Goal: Task Accomplishment & Management: Use online tool/utility

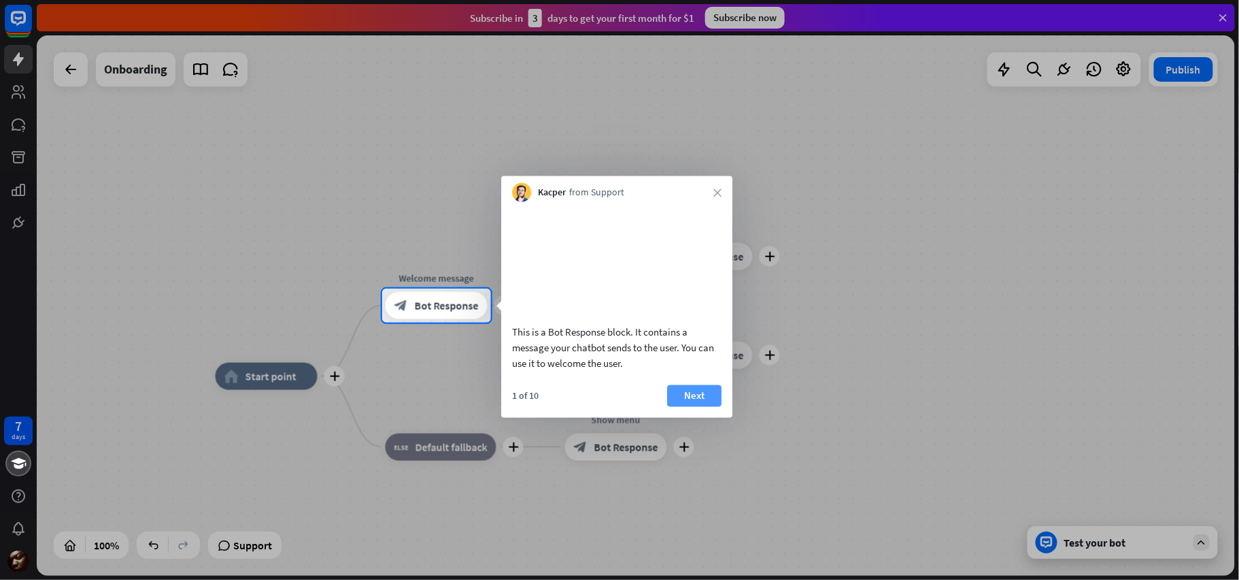
click at [684, 406] on button "Next" at bounding box center [694, 395] width 54 height 22
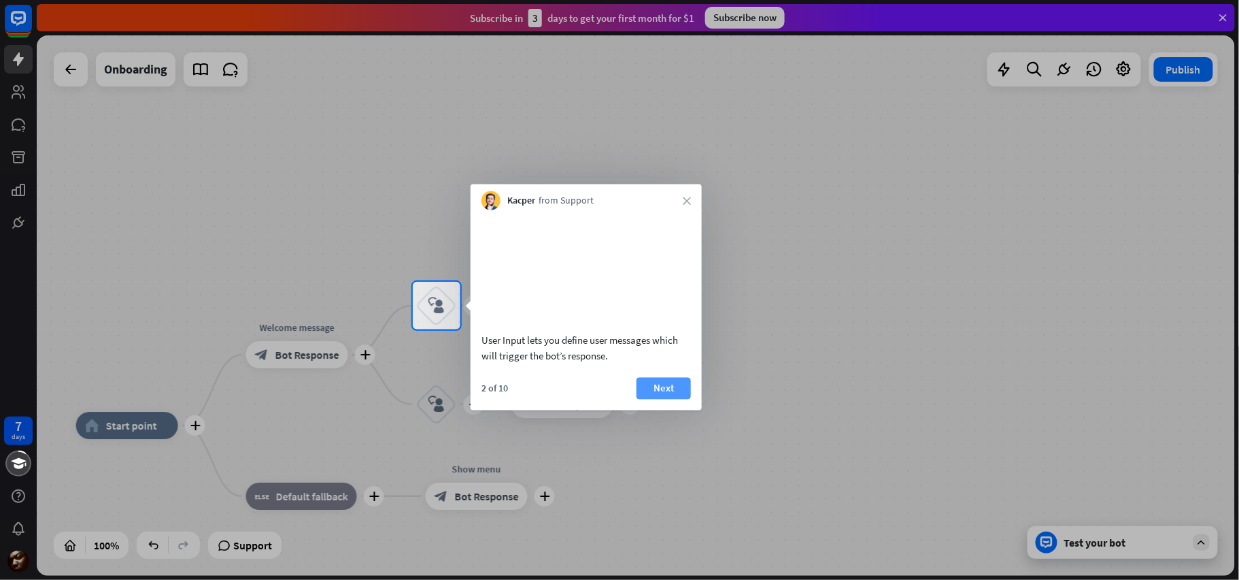
click at [659, 399] on button "Next" at bounding box center [664, 388] width 54 height 22
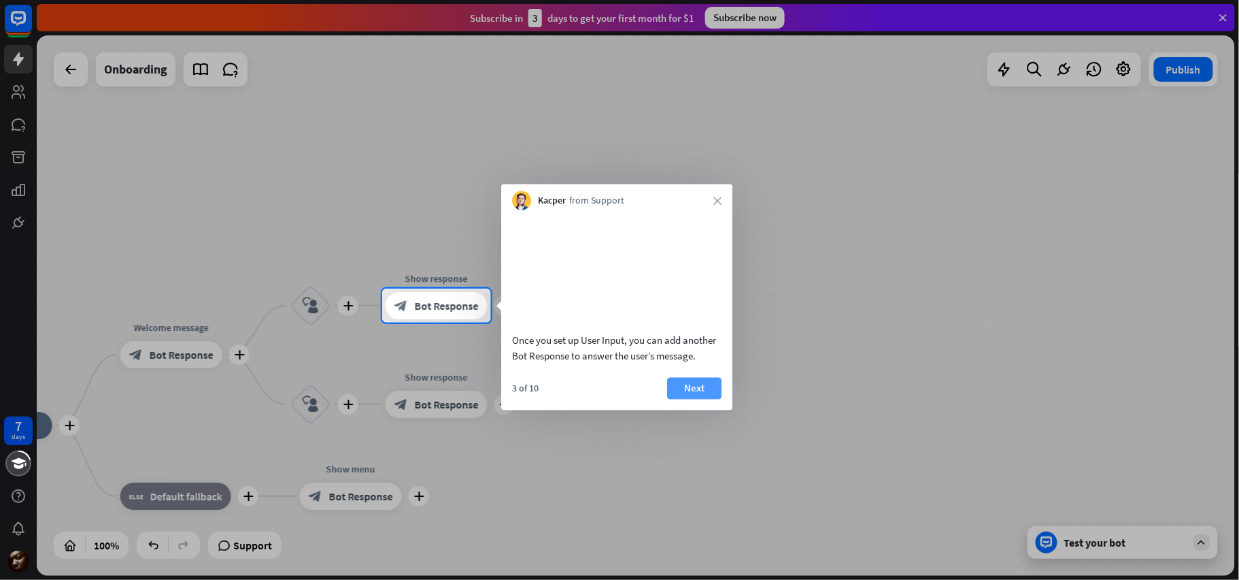
click at [678, 399] on button "Next" at bounding box center [694, 388] width 54 height 22
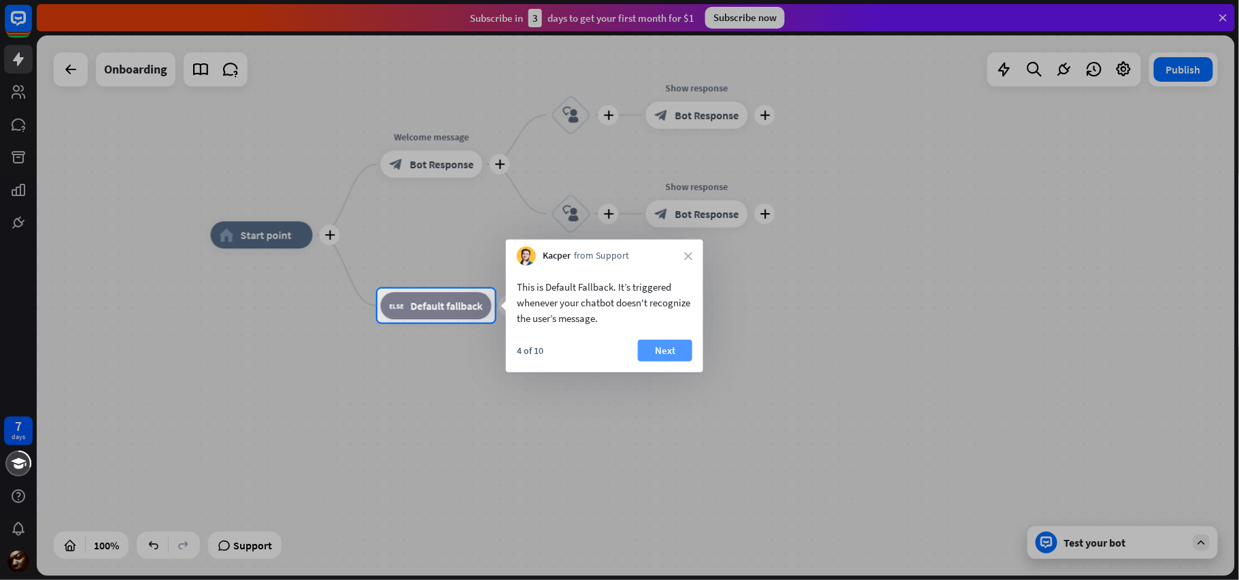
click at [669, 354] on button "Next" at bounding box center [665, 350] width 54 height 22
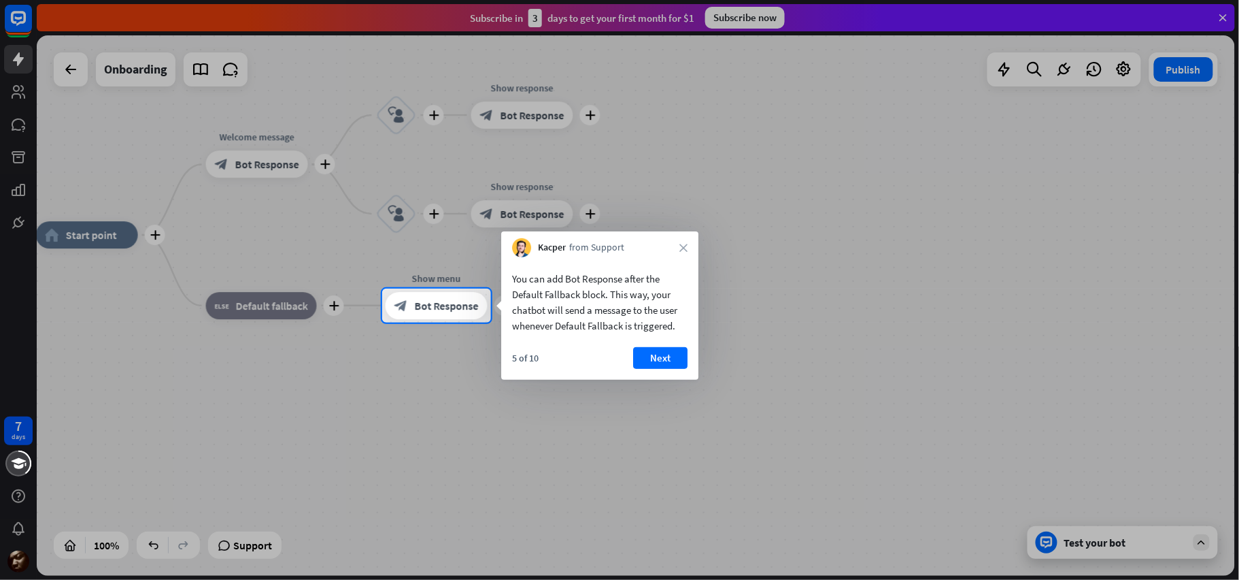
click at [669, 354] on button "Next" at bounding box center [660, 358] width 54 height 22
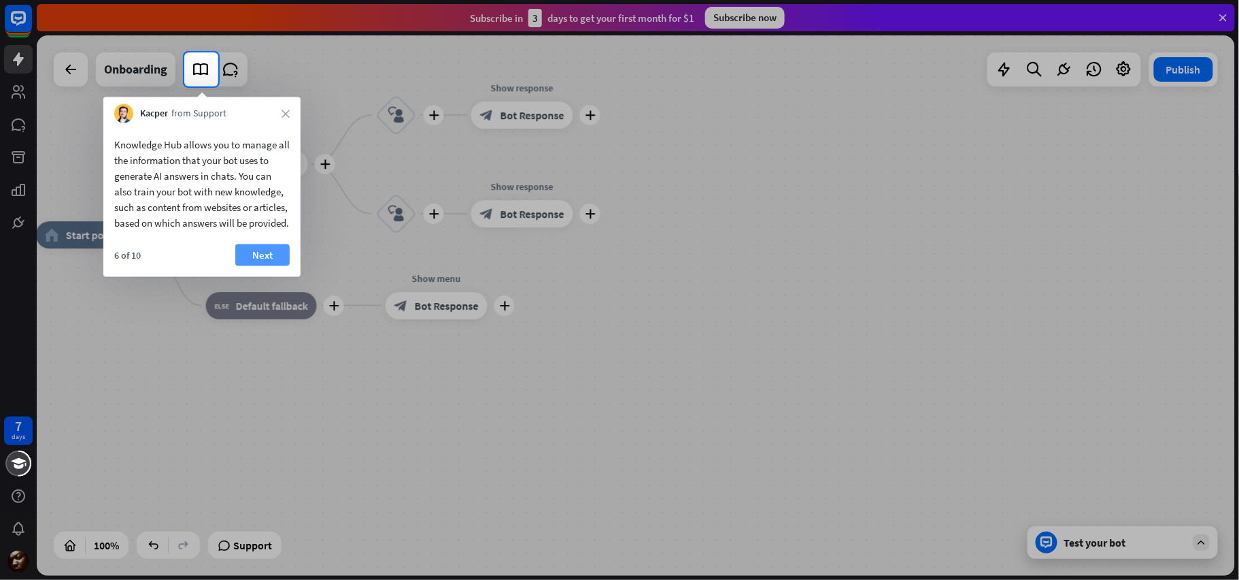
click at [265, 266] on button "Next" at bounding box center [262, 255] width 54 height 22
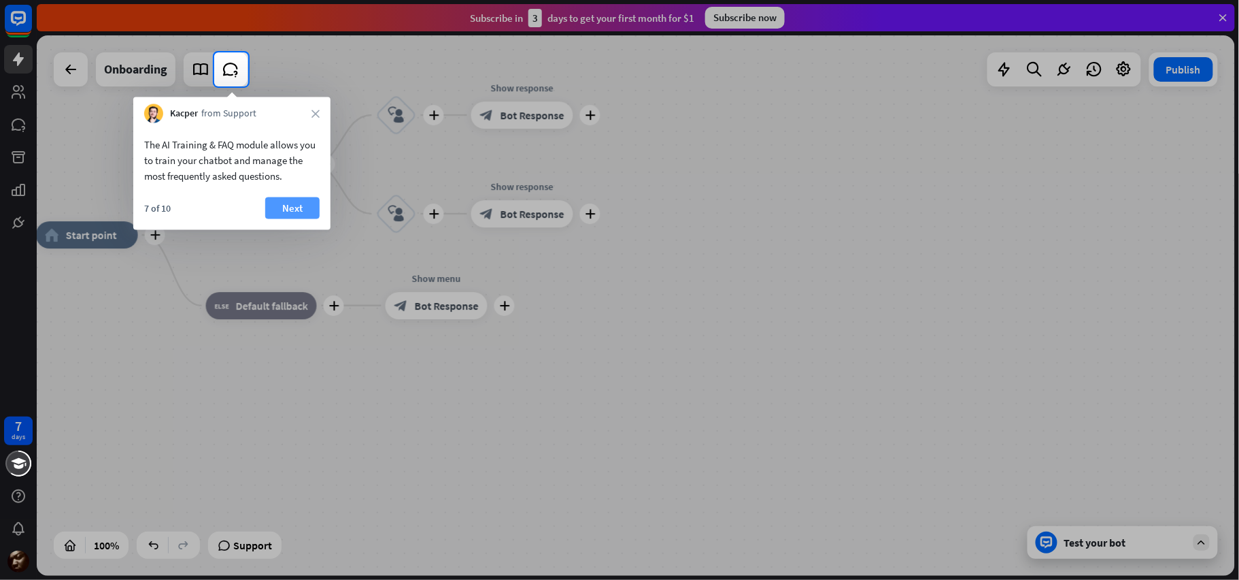
click at [275, 210] on button "Next" at bounding box center [292, 208] width 54 height 22
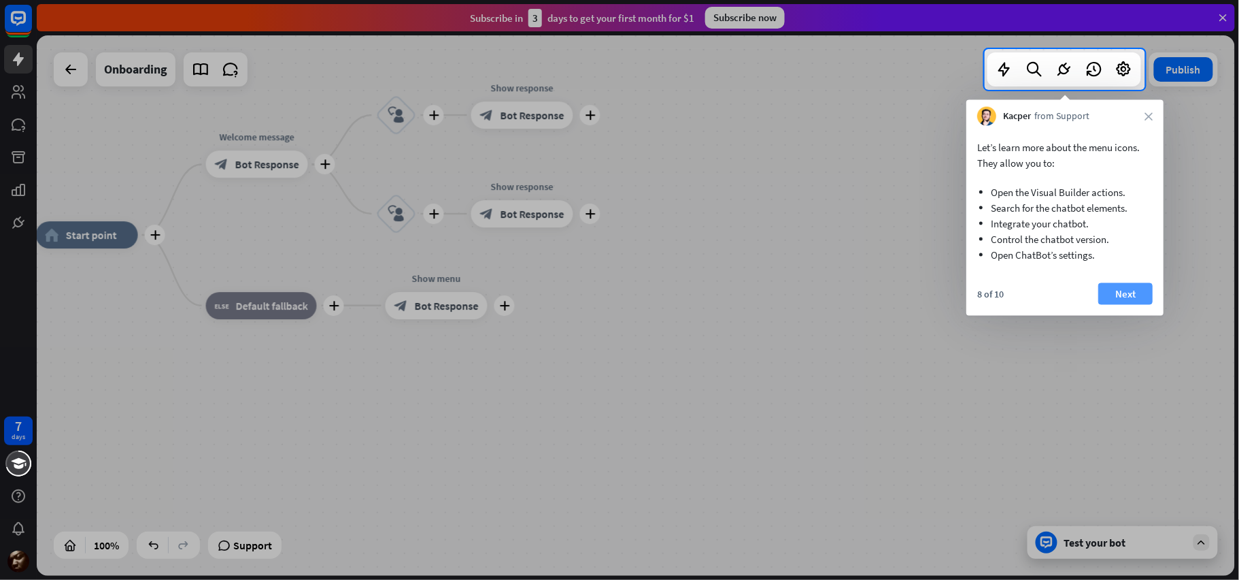
click at [1132, 297] on button "Next" at bounding box center [1126, 294] width 54 height 22
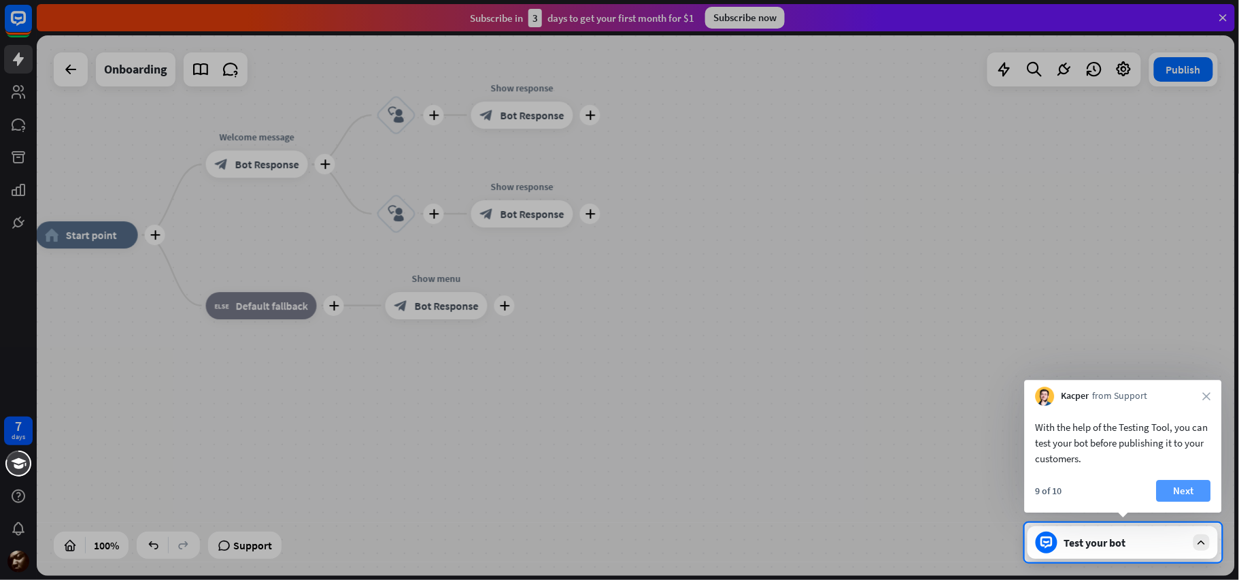
click at [1185, 488] on button "Next" at bounding box center [1184, 491] width 54 height 22
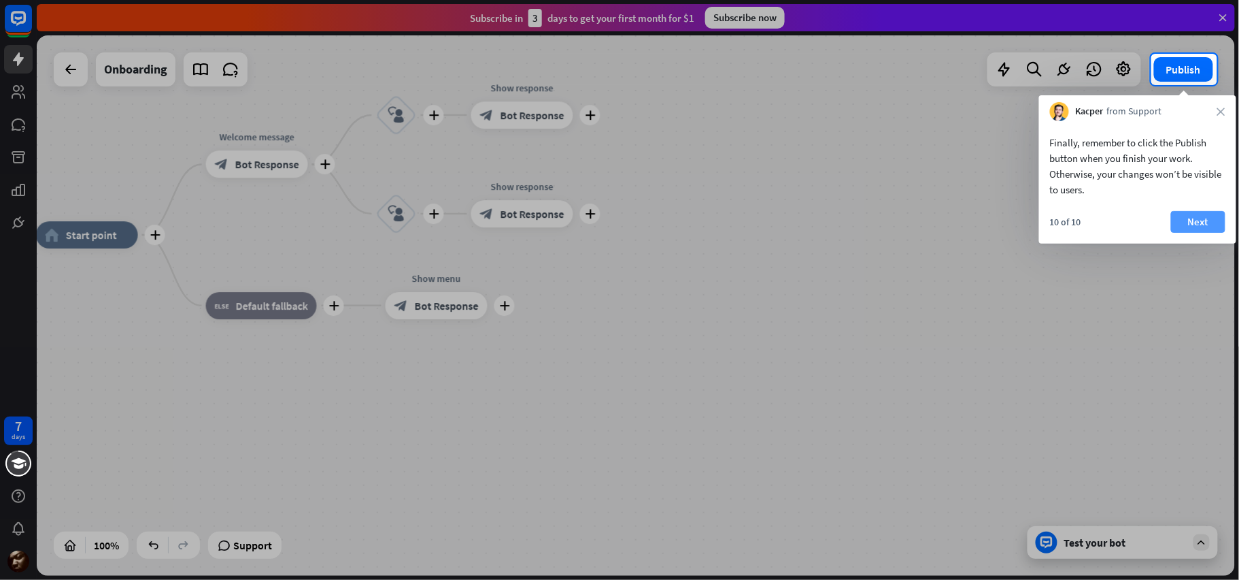
click at [1199, 231] on button "Next" at bounding box center [1198, 222] width 54 height 22
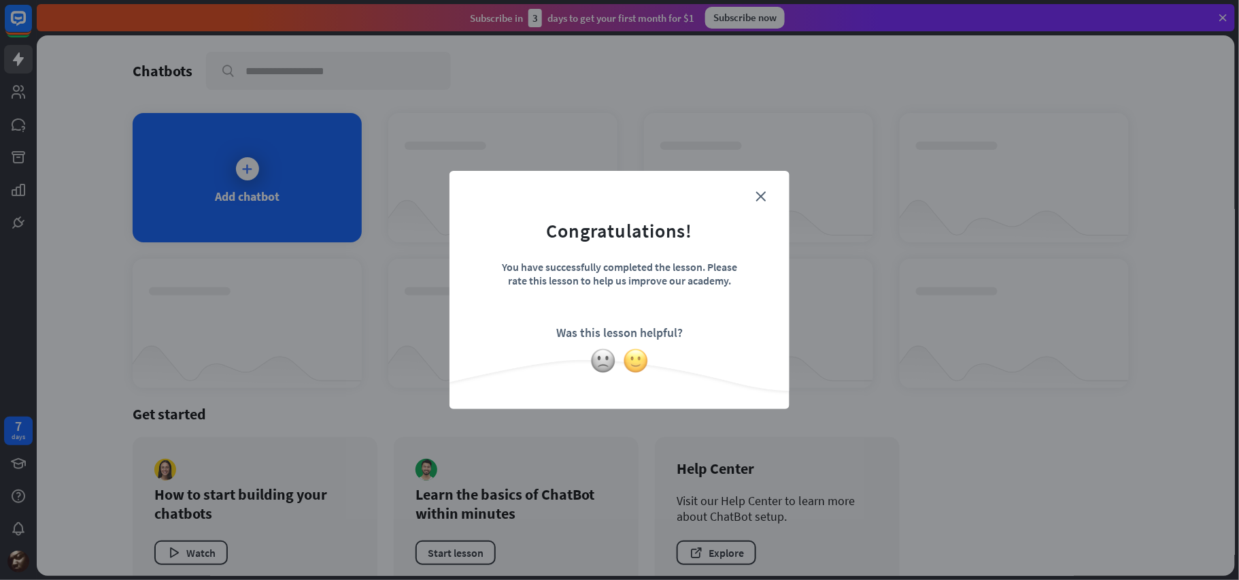
click at [637, 363] on img at bounding box center [636, 361] width 26 height 26
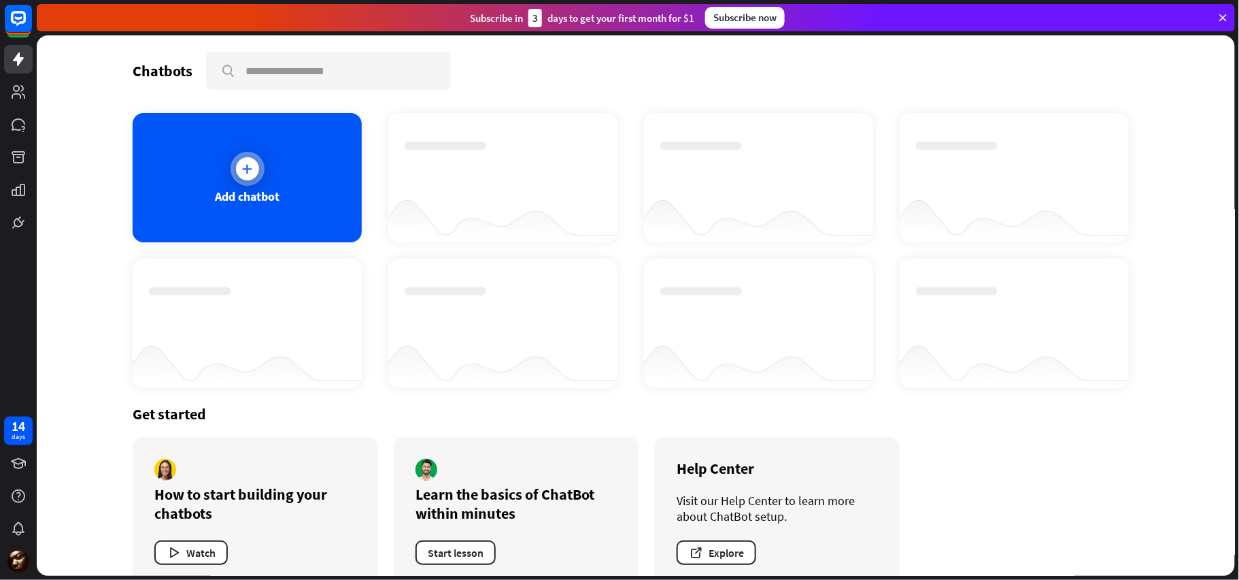
click at [241, 169] on icon at bounding box center [248, 169] width 14 height 14
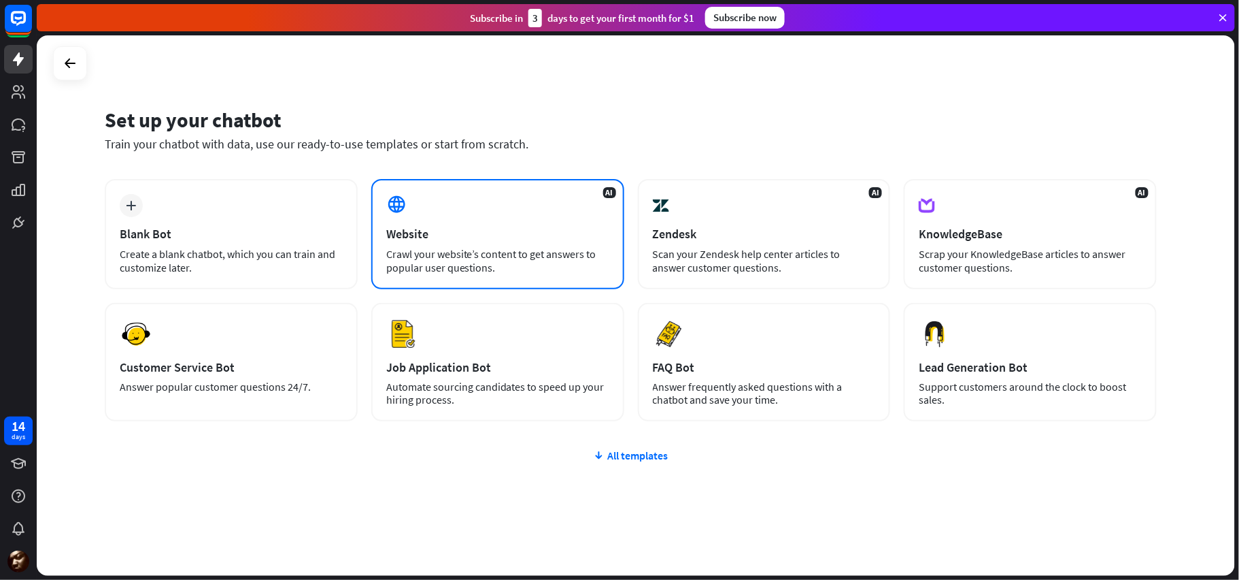
click at [520, 239] on div "Website" at bounding box center [497, 234] width 223 height 16
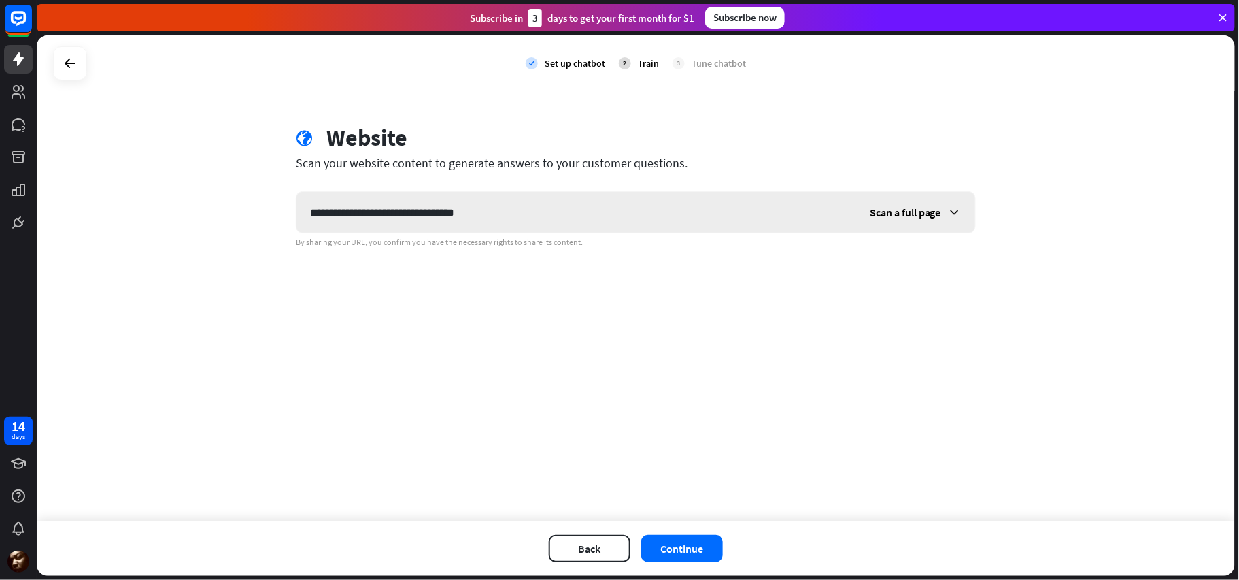
type input "**********"
click at [921, 217] on span "Scan a full page" at bounding box center [905, 212] width 71 height 14
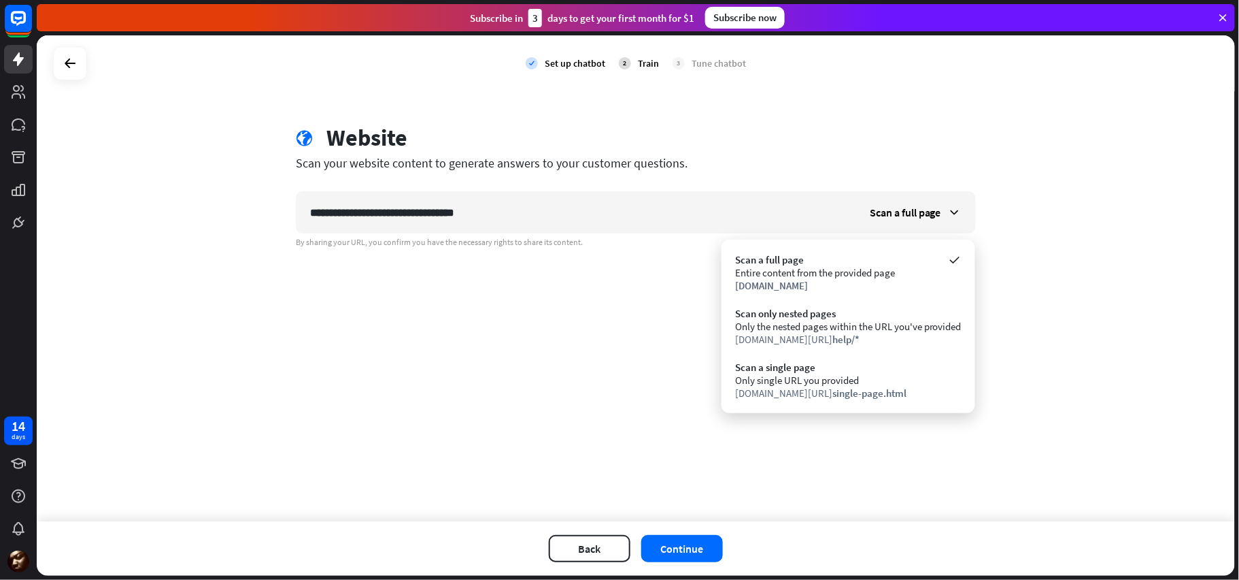
click at [1067, 391] on div "**********" at bounding box center [636, 278] width 1199 height 486
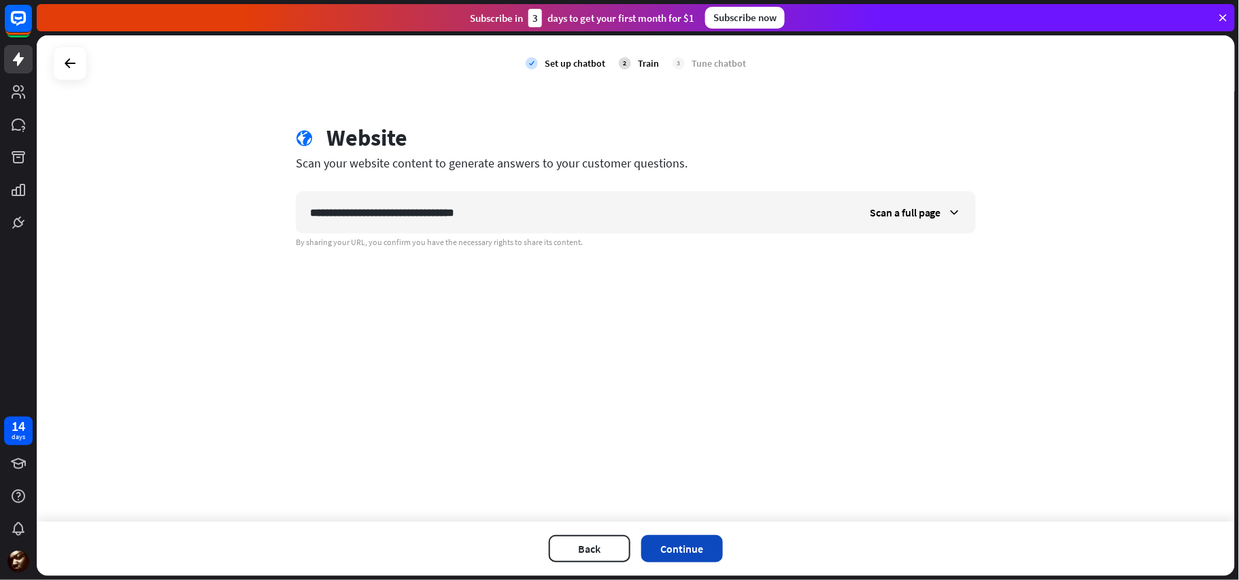
click at [683, 552] on button "Continue" at bounding box center [683, 548] width 82 height 27
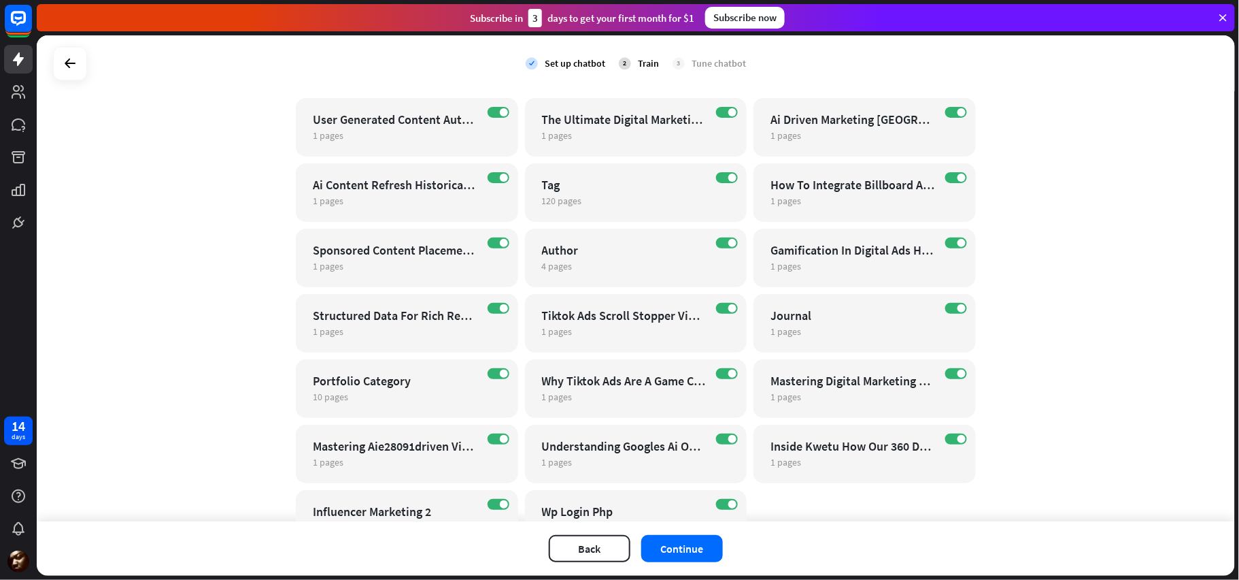
scroll to position [3135, 0]
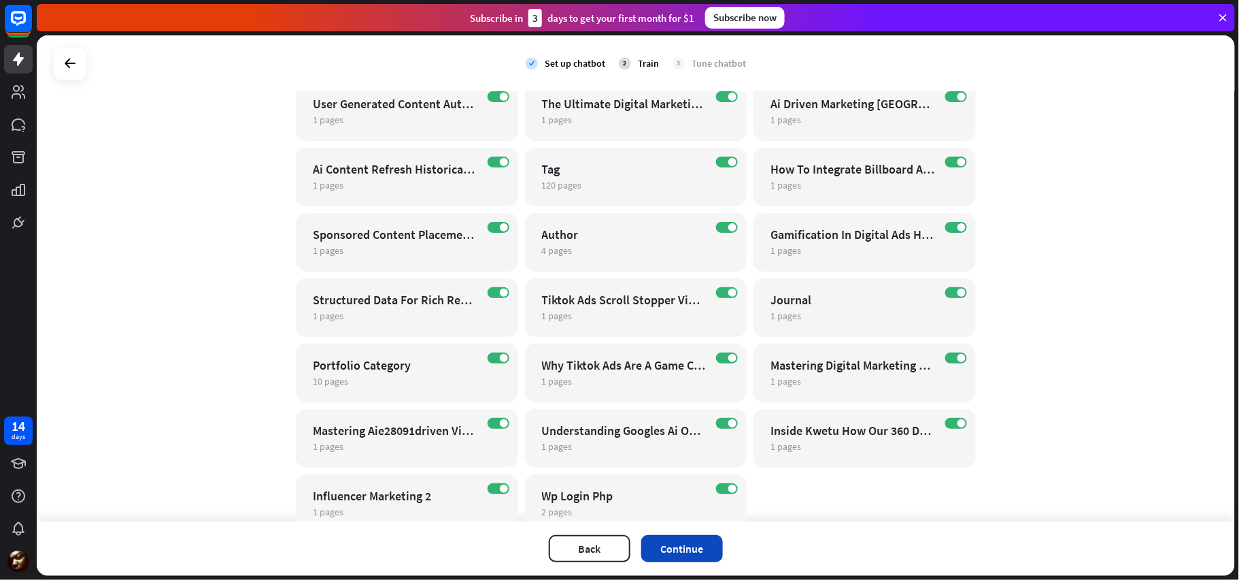
click at [683, 548] on button "Continue" at bounding box center [683, 548] width 82 height 27
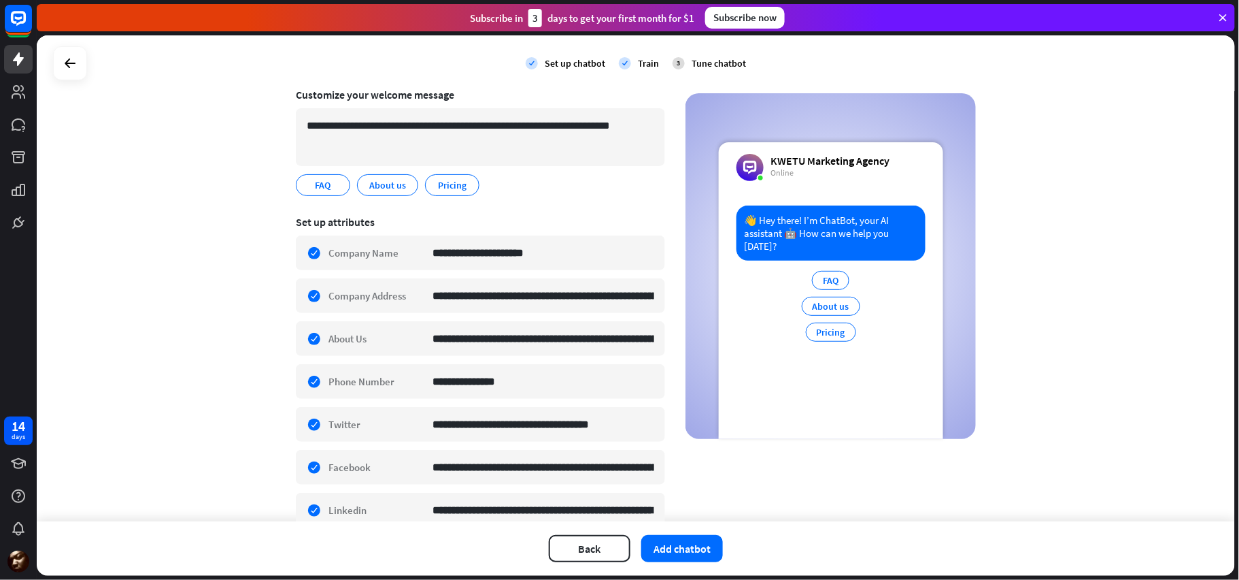
scroll to position [0, 0]
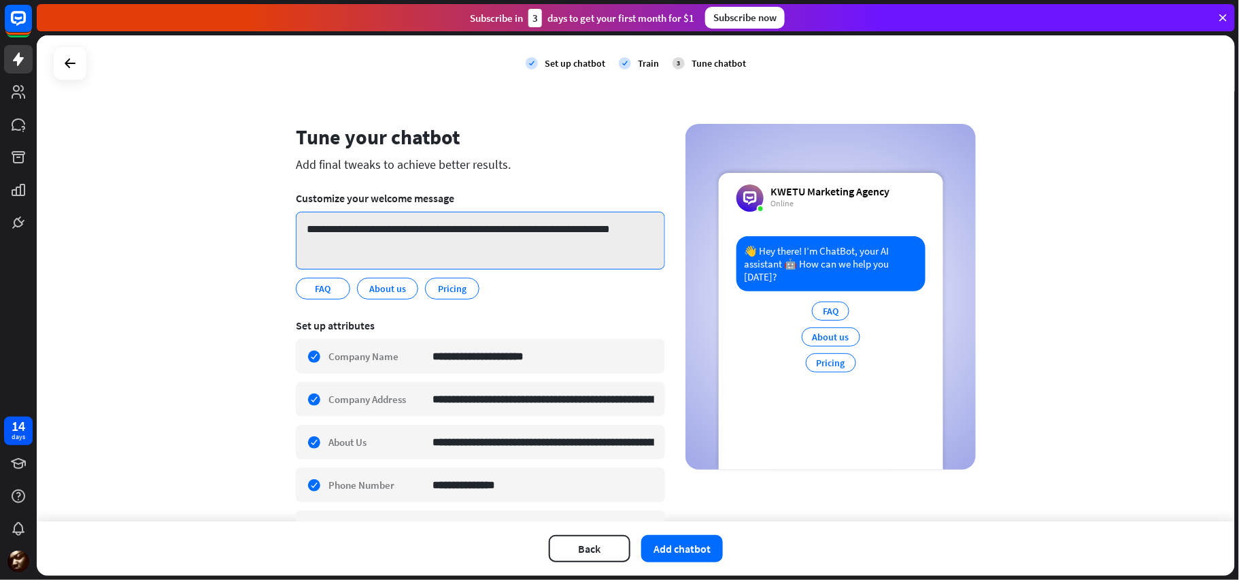
click at [433, 234] on textarea "**********" at bounding box center [480, 241] width 369 height 58
paste textarea "**********"
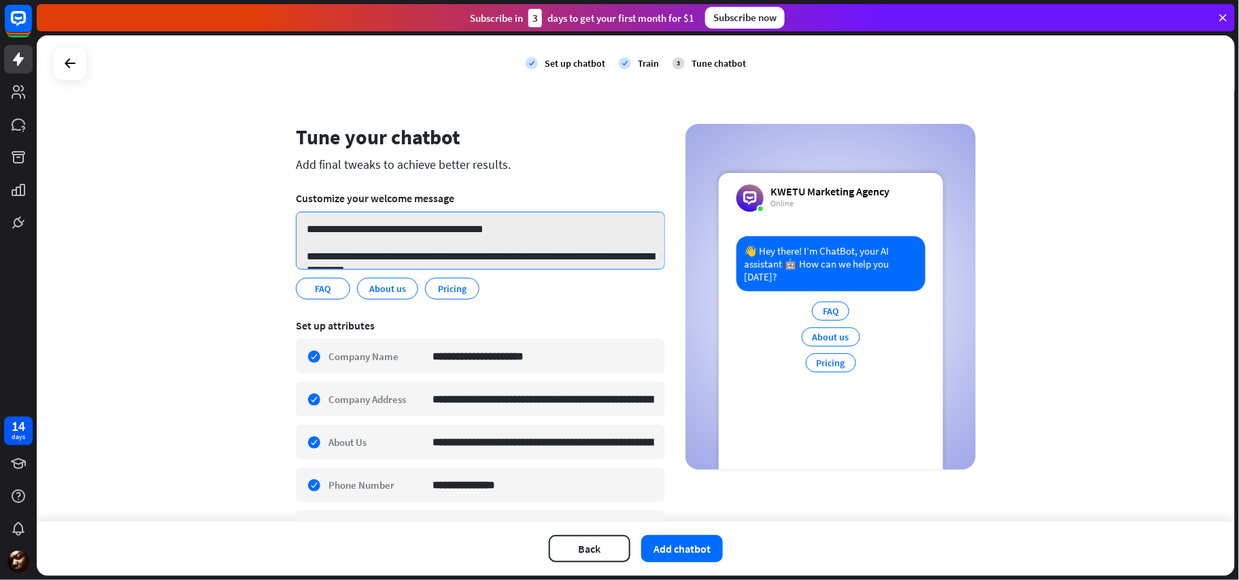
scroll to position [77, 0]
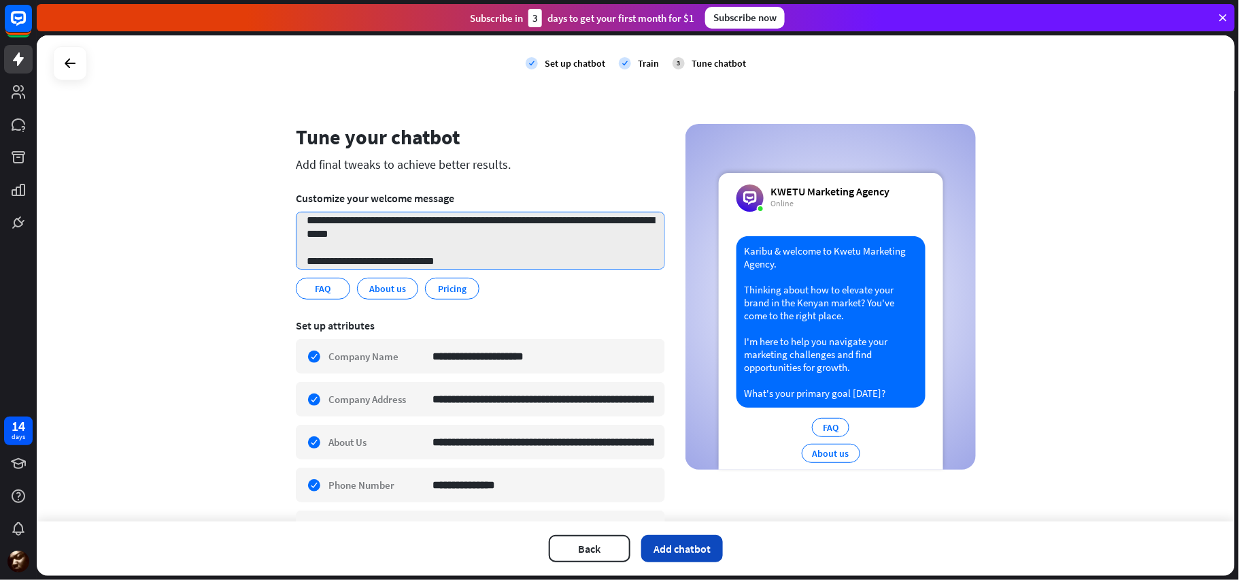
type textarea "**********"
click at [664, 554] on button "Add chatbot" at bounding box center [683, 548] width 82 height 27
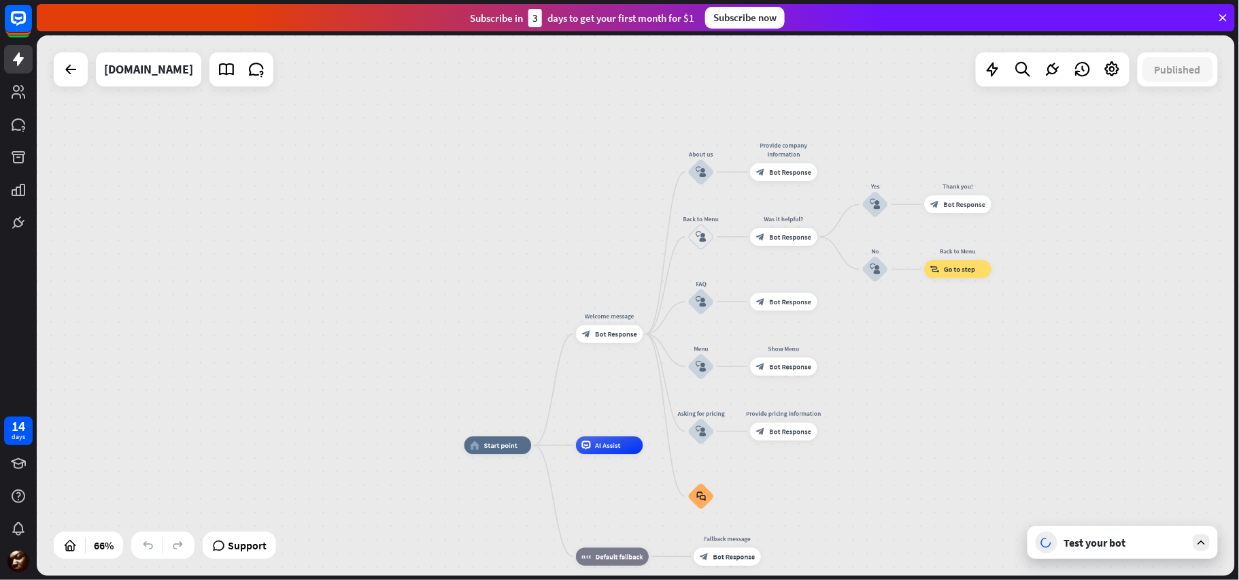
drag, startPoint x: 937, startPoint y: 161, endPoint x: 912, endPoint y: 332, distance: 173.2
click at [912, 332] on div "home_2 Start point Welcome message block_bot_response Bot Response About us blo…" at bounding box center [636, 305] width 1199 height 540
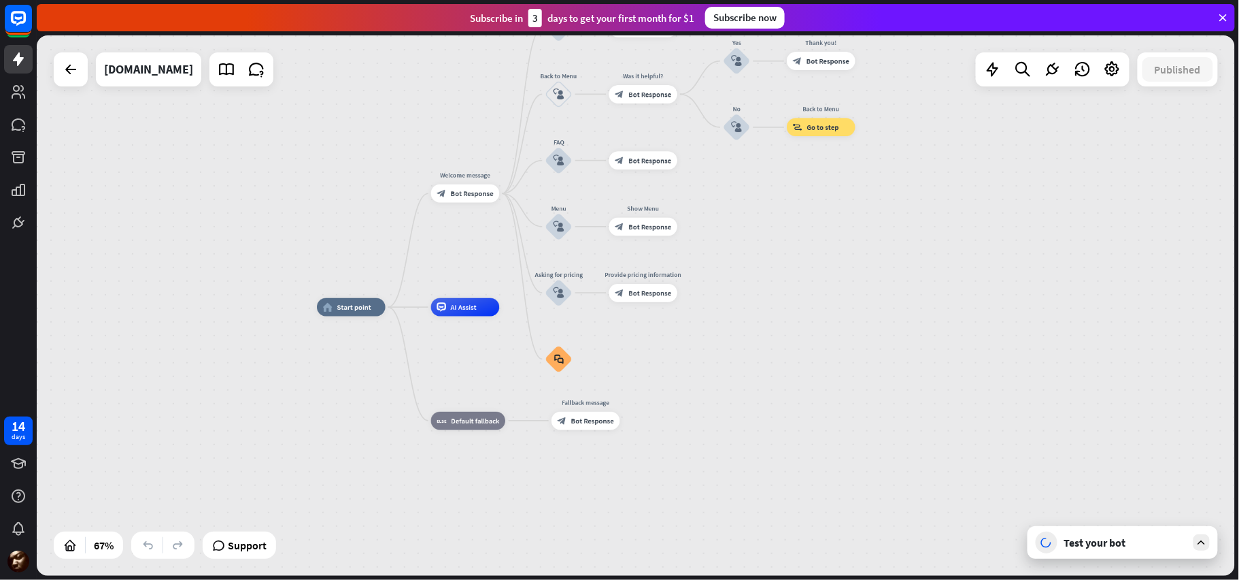
drag, startPoint x: 925, startPoint y: 548, endPoint x: 799, endPoint y: 340, distance: 243.0
click at [799, 340] on div "home_2 Start point Welcome message block_bot_response Bot Response About us blo…" at bounding box center [719, 488] width 804 height 363
click at [1201, 539] on icon at bounding box center [1202, 542] width 12 height 12
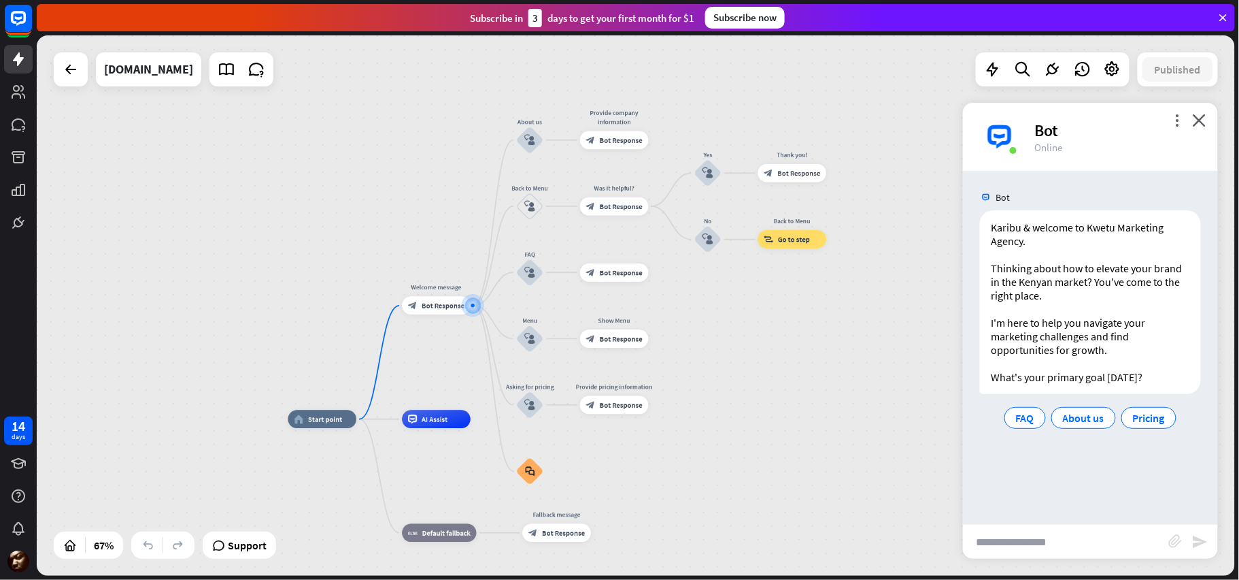
click at [1112, 539] on input "text" at bounding box center [1066, 541] width 206 height 34
type input "**********"
click at [1197, 544] on icon "send" at bounding box center [1201, 541] width 16 height 16
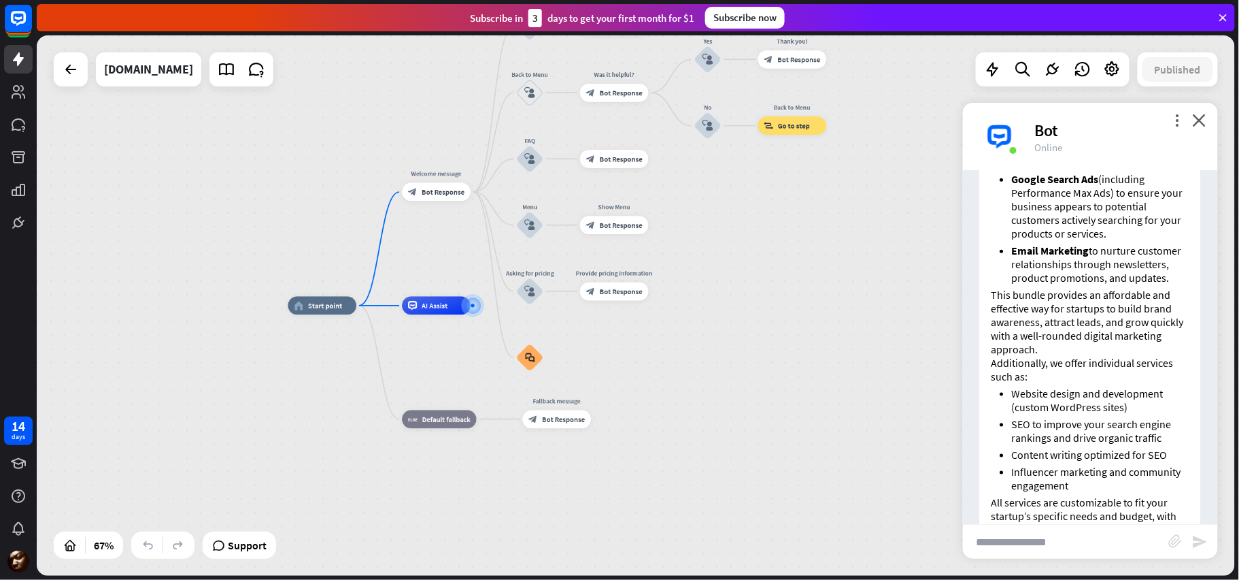
scroll to position [599, 0]
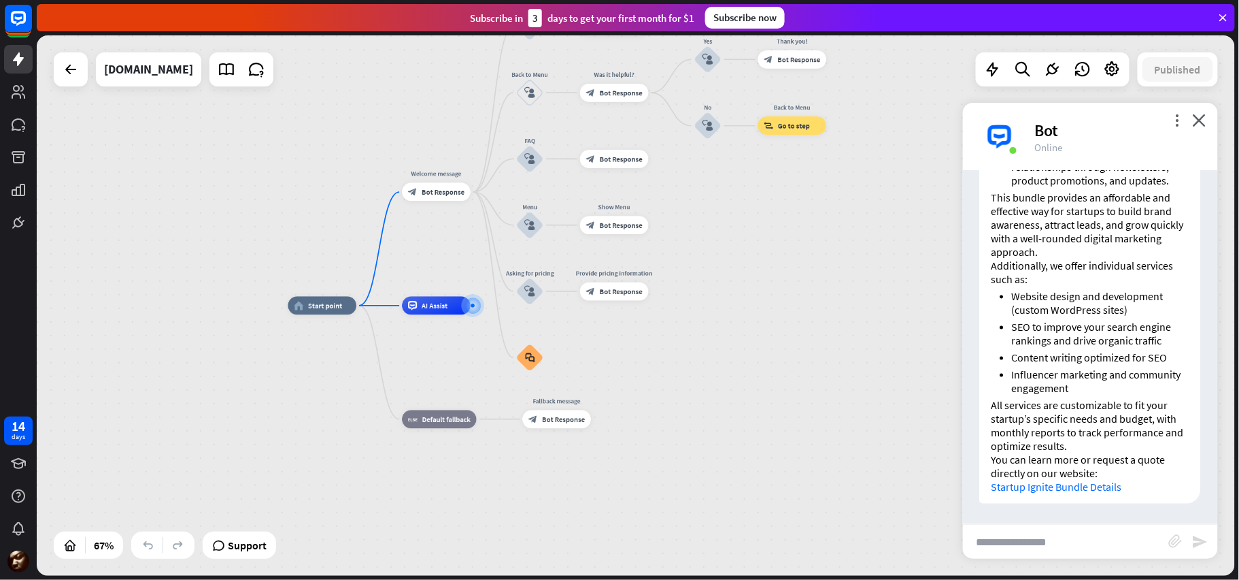
click at [1087, 534] on input "text" at bounding box center [1066, 541] width 206 height 34
type input "**********"
click at [1200, 545] on icon "send" at bounding box center [1201, 541] width 16 height 16
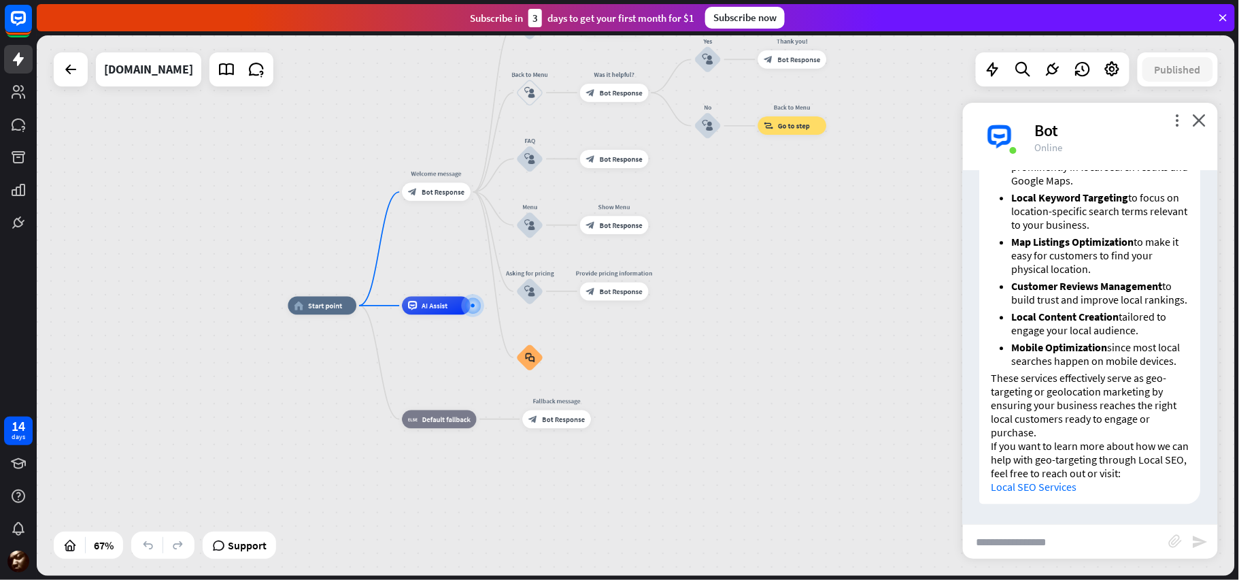
scroll to position [1219, 0]
click at [1079, 542] on input "text" at bounding box center [1066, 541] width 206 height 34
type input "**********"
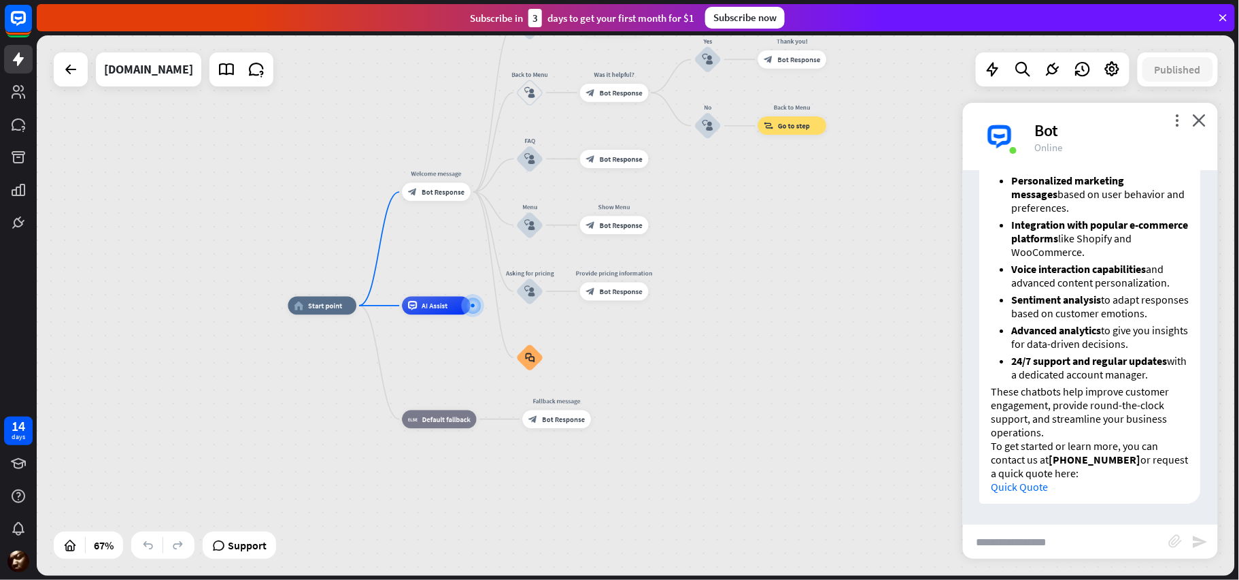
scroll to position [1743, 0]
click at [1073, 538] on input "text" at bounding box center [1066, 541] width 206 height 34
type input "**********"
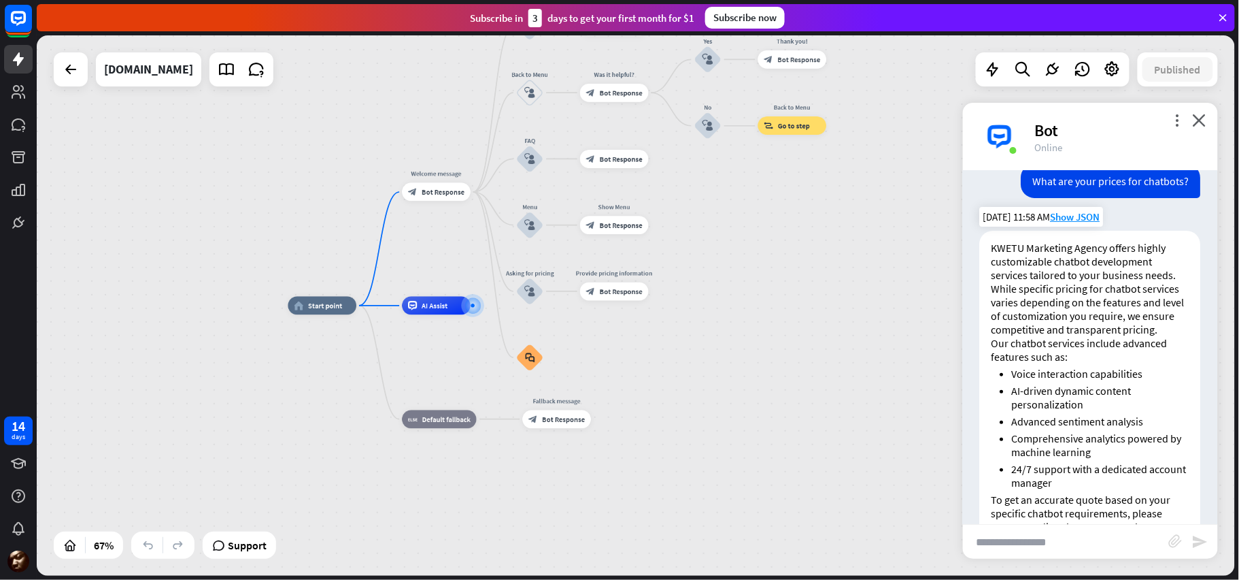
scroll to position [2031, 0]
click at [1082, 225] on span "Show JSON" at bounding box center [1076, 218] width 50 height 13
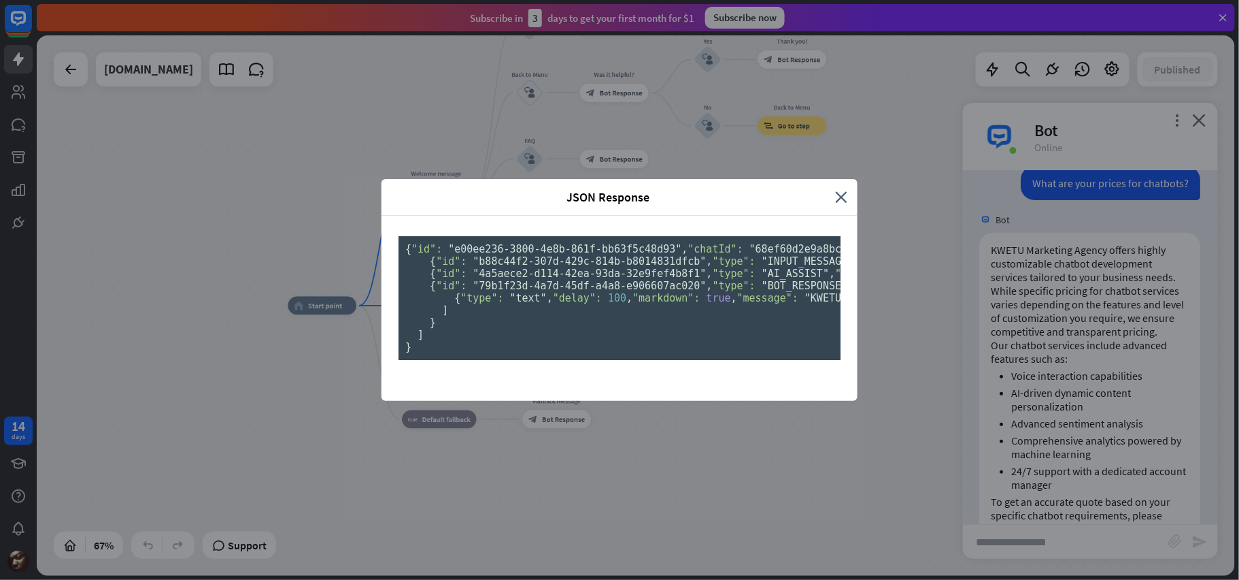
scroll to position [0, 0]
click at [838, 189] on icon "close" at bounding box center [841, 197] width 12 height 16
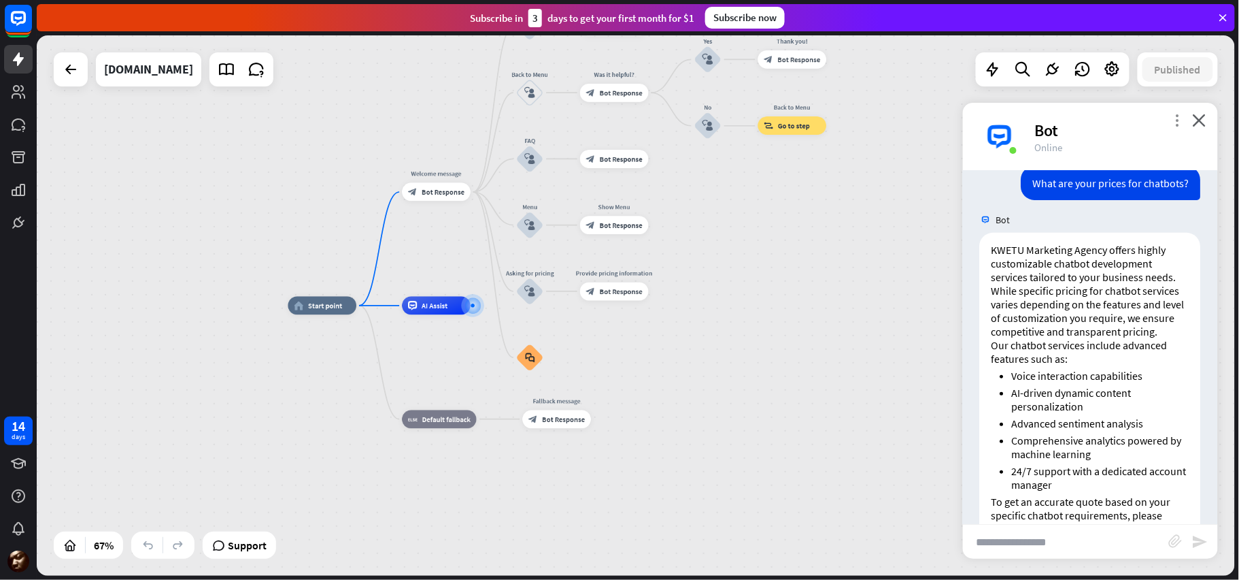
click at [1180, 123] on icon "more_vert" at bounding box center [1177, 120] width 13 height 13
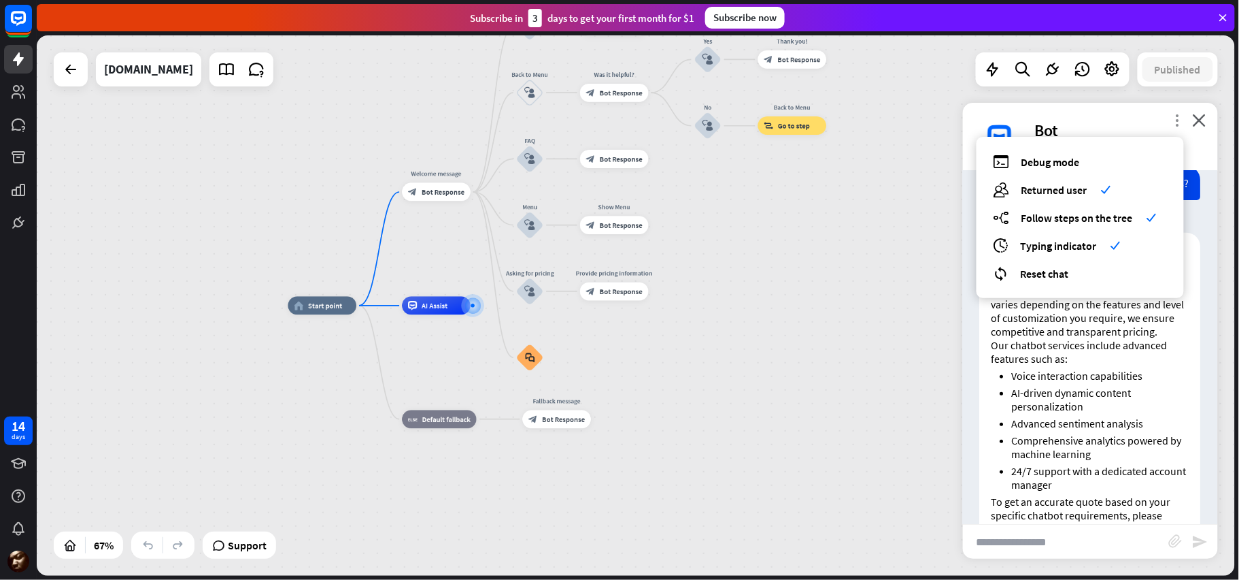
click at [1180, 123] on icon "more_vert" at bounding box center [1177, 120] width 13 height 13
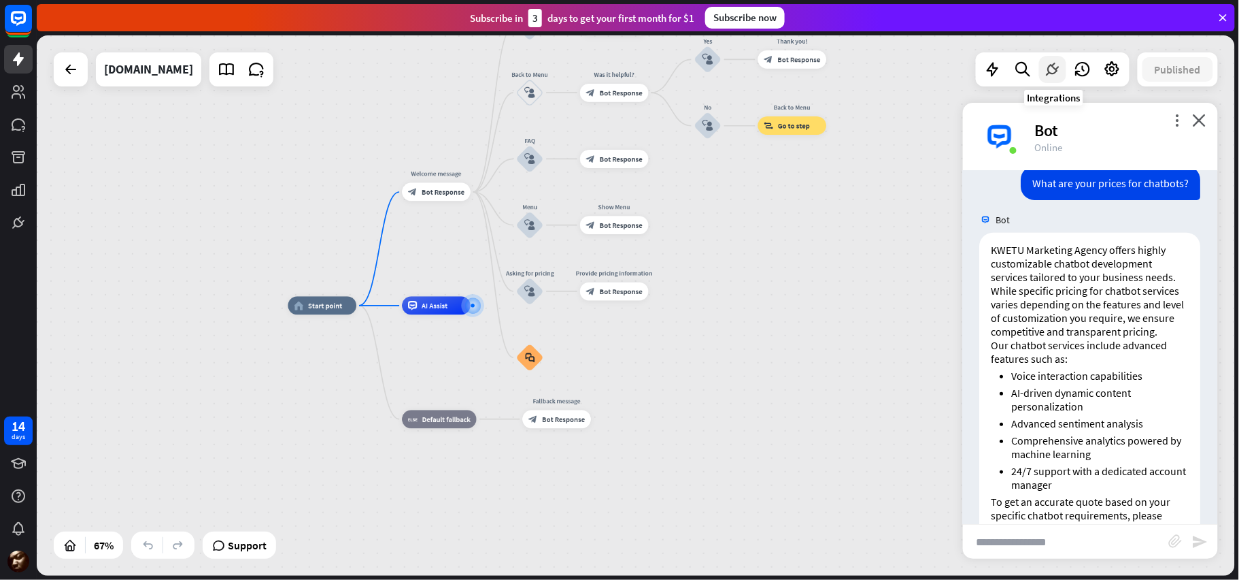
click at [1054, 73] on icon at bounding box center [1053, 70] width 18 height 18
